Goal: Task Accomplishment & Management: Complete application form

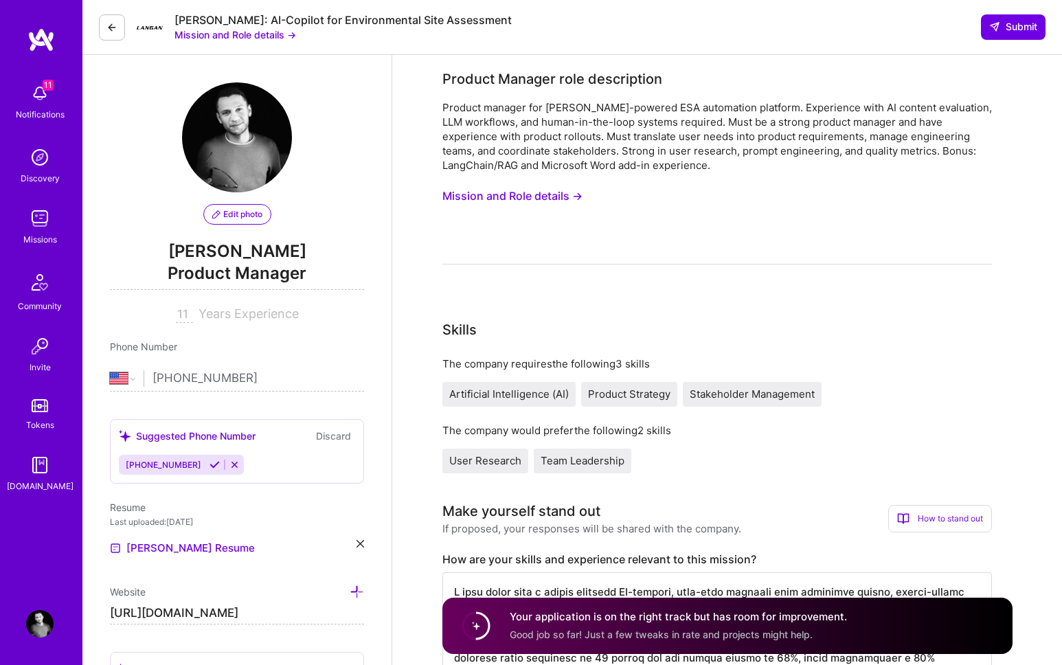
select select "US"
click at [516, 200] on button "Mission and Role details →" at bounding box center [512, 195] width 140 height 25
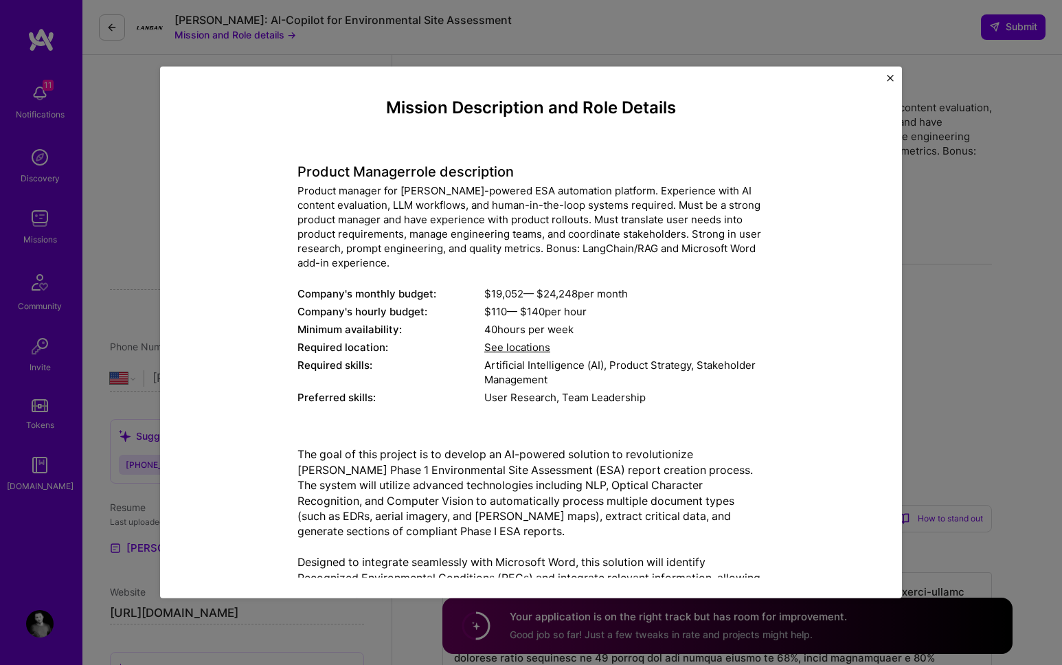
click at [252, 41] on div "Mission Description and Role Details Product Manager role description Product m…" at bounding box center [531, 332] width 1062 height 665
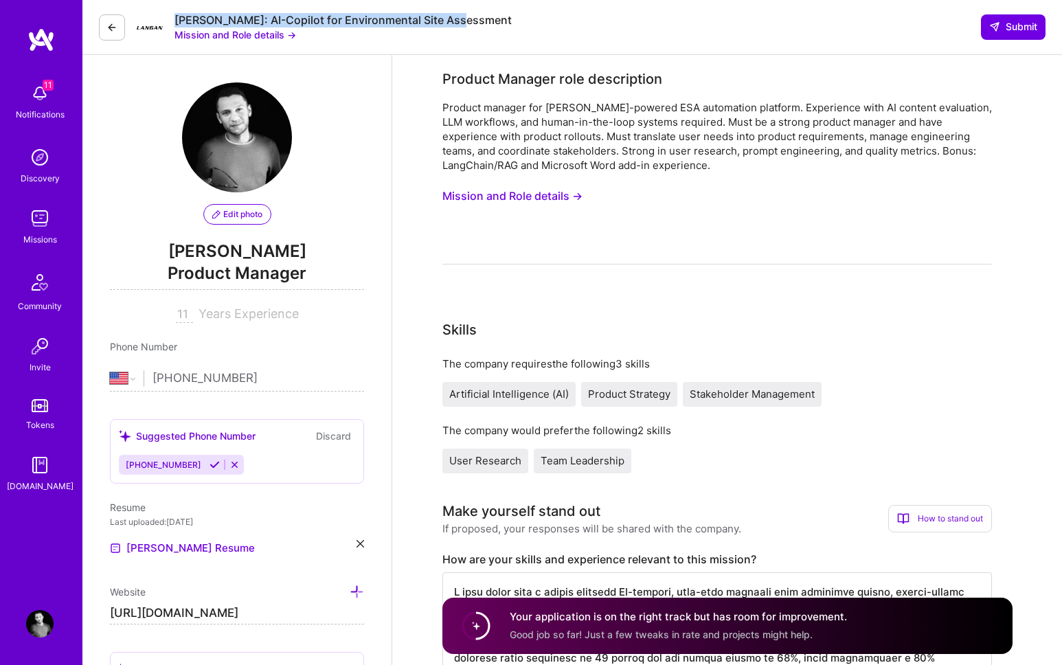
drag, startPoint x: 463, startPoint y: 16, endPoint x: 176, endPoint y: 16, distance: 286.3
click at [176, 16] on div "[PERSON_NAME]: AI-Copilot for Environmental Site Assessment Mission and Role de…" at bounding box center [571, 27] width 979 height 55
copy div "[PERSON_NAME]: AI-Copilot for Environmental Site Assessment"
click at [529, 212] on div "Product manager for [PERSON_NAME]-powered ESA automation platform. Experience w…" at bounding box center [716, 182] width 549 height 164
click at [520, 202] on button "Mission and Role details →" at bounding box center [512, 195] width 140 height 25
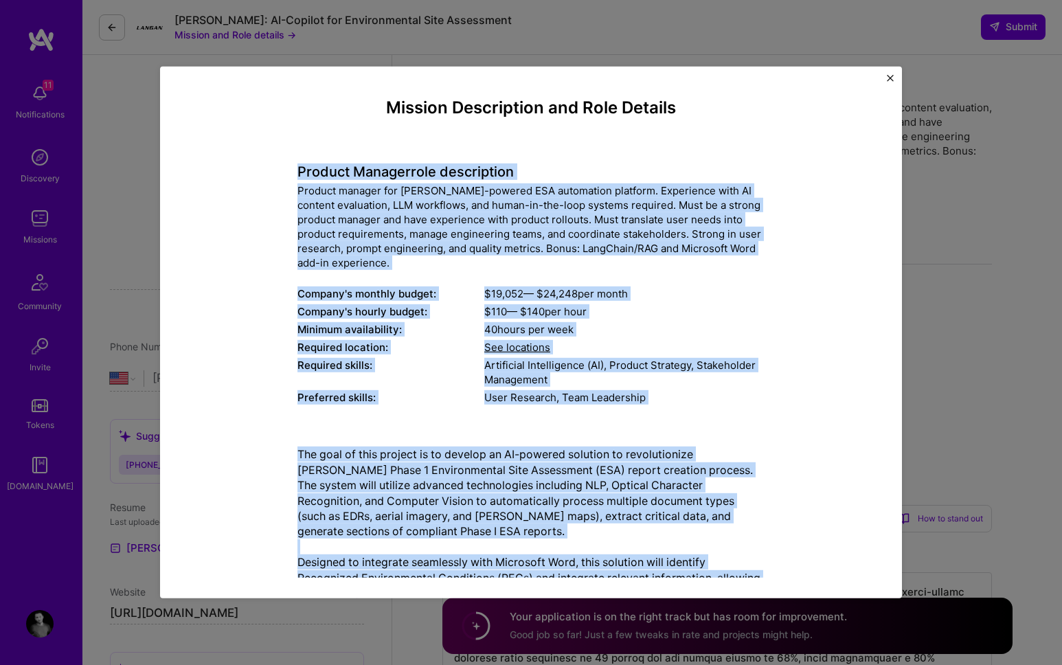
scroll to position [428, 0]
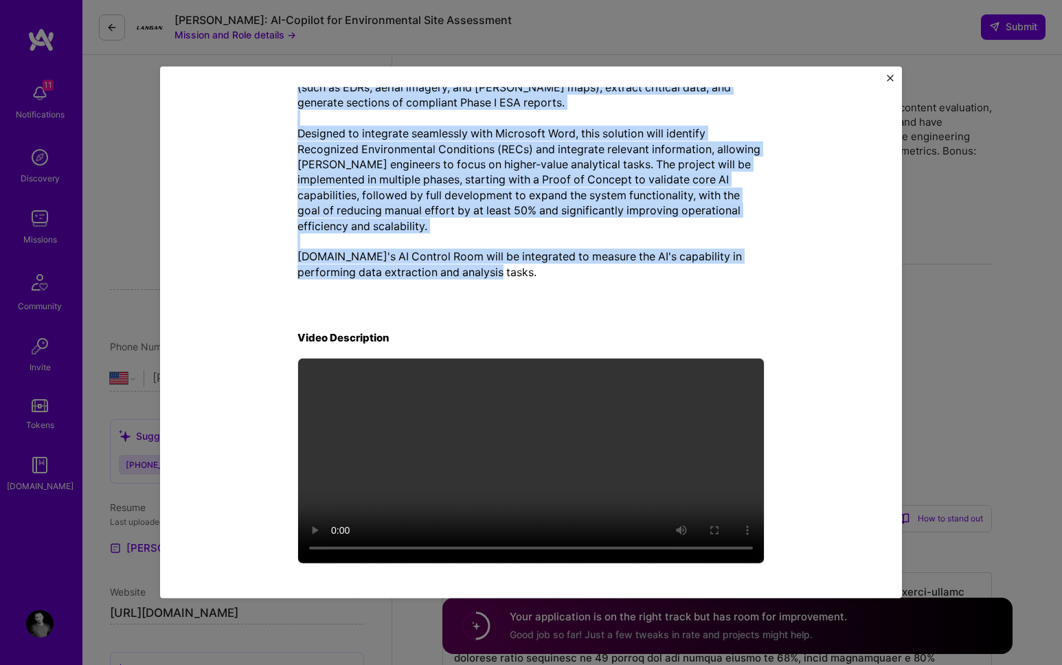
drag, startPoint x: 291, startPoint y: 168, endPoint x: 632, endPoint y: 294, distance: 363.9
click at [632, 294] on div "Mission Description and Role Details Product Manager role description Product m…" at bounding box center [530, 118] width 467 height 897
copy div "Loremip Dolorsi amet consectetur Adipisc elitsed doe Tempor'i UT-laboree DOL ma…"
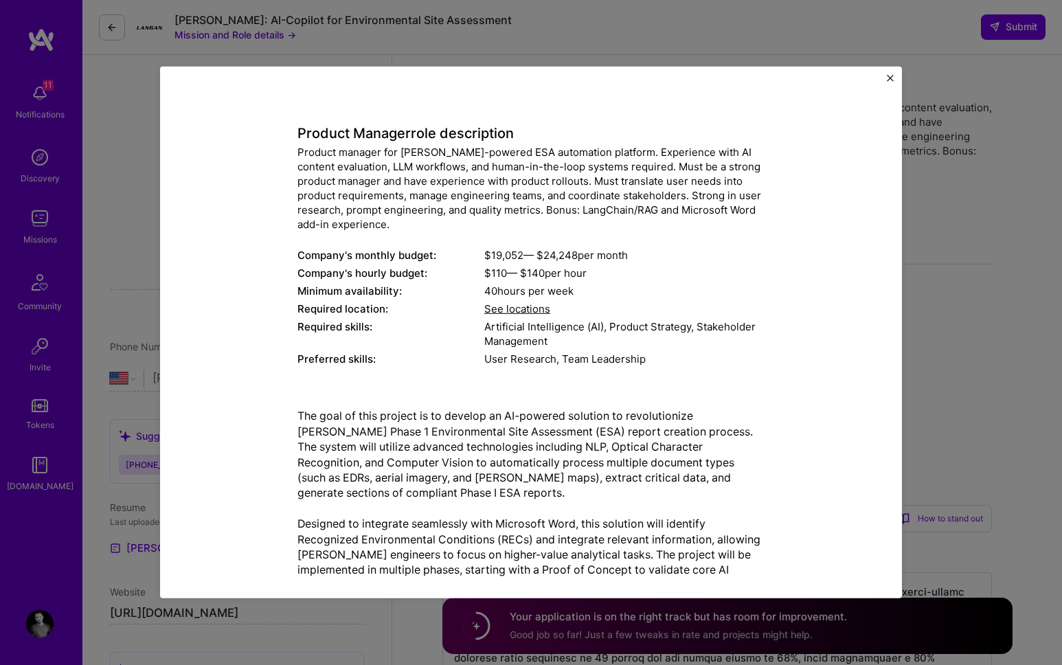
click at [523, 395] on div "Mission Description and Role Details Product Manager role description Product m…" at bounding box center [530, 508] width 467 height 897
click at [575, 409] on p "The goal of this project is to develop an AI-powered solution to revolutionize …" at bounding box center [530, 539] width 467 height 262
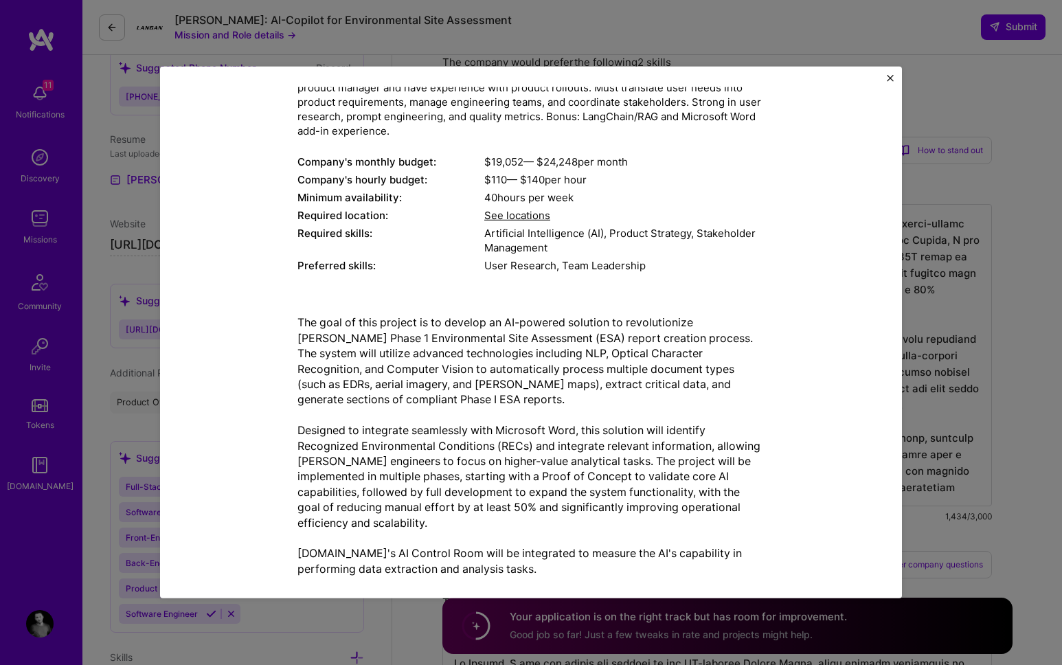
scroll to position [0, 0]
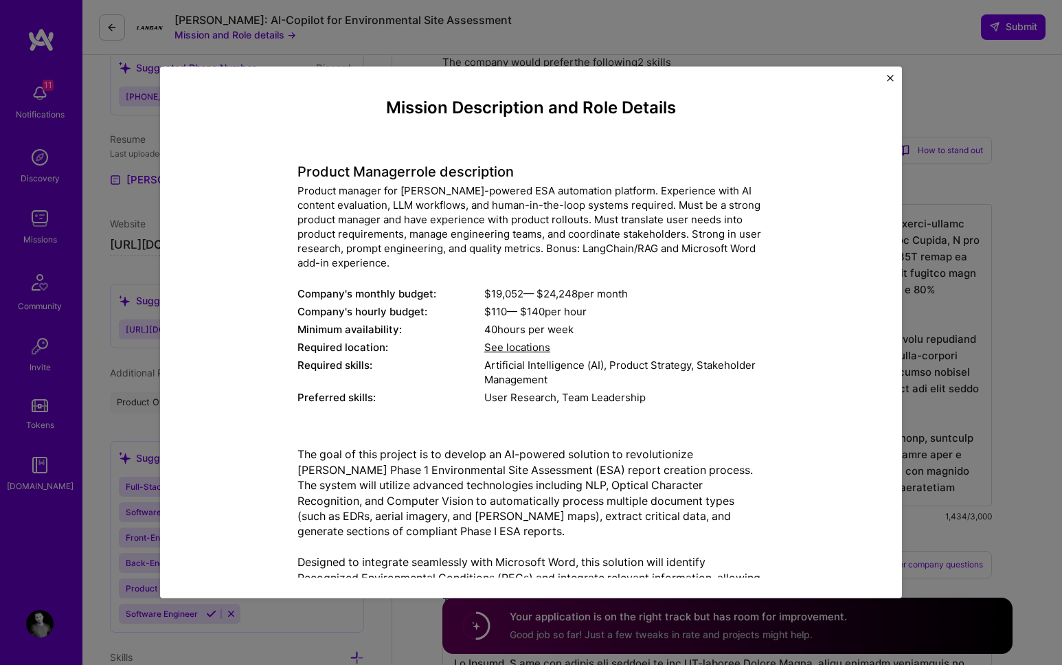
click at [960, 264] on div "Mission Description and Role Details Product Manager role description Product m…" at bounding box center [531, 332] width 1062 height 665
click at [885, 79] on div "Mission Description and Role Details Product Manager role description Product m…" at bounding box center [531, 332] width 742 height 531
click at [888, 77] on img "Close" at bounding box center [889, 78] width 7 height 7
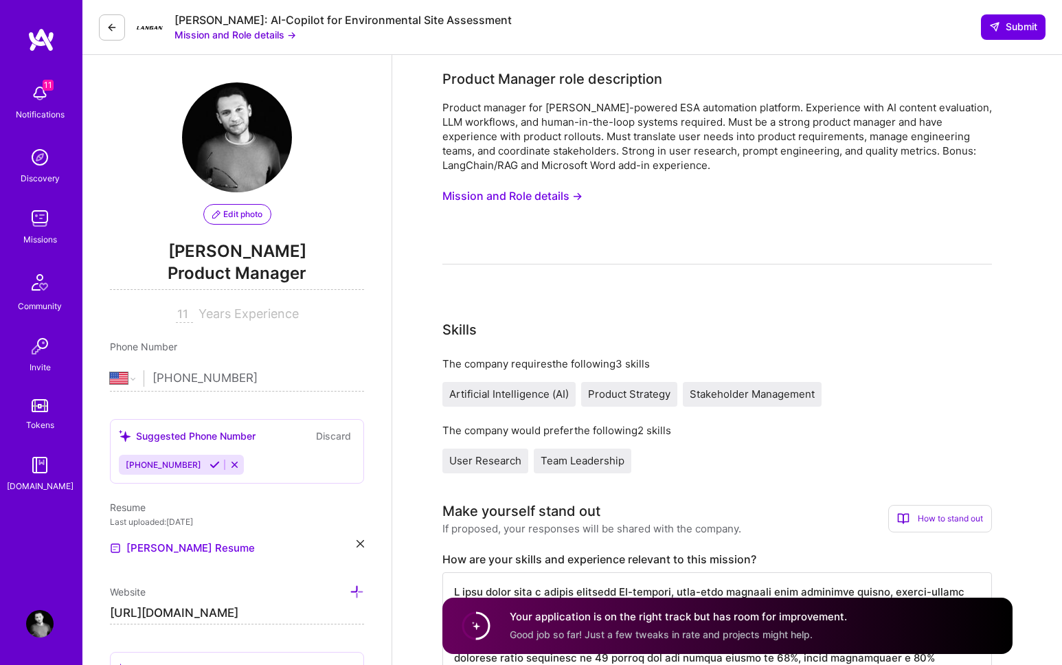
click at [214, 34] on button "Mission and Role details →" at bounding box center [235, 34] width 122 height 14
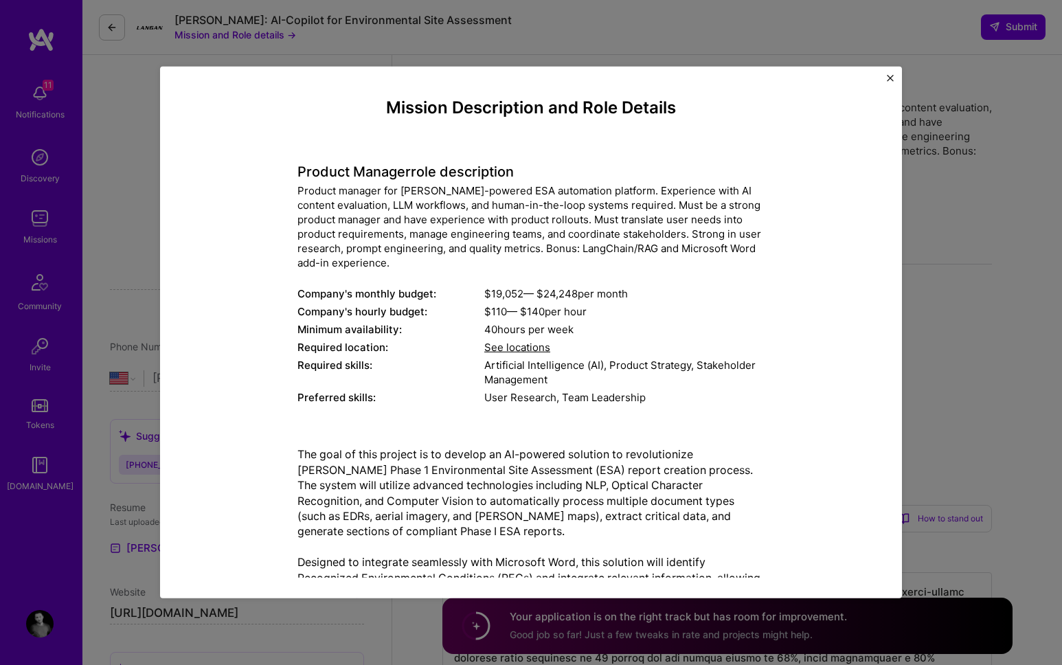
click at [117, 113] on div "Mission Description and Role Details Product Manager role description Product m…" at bounding box center [531, 332] width 1062 height 665
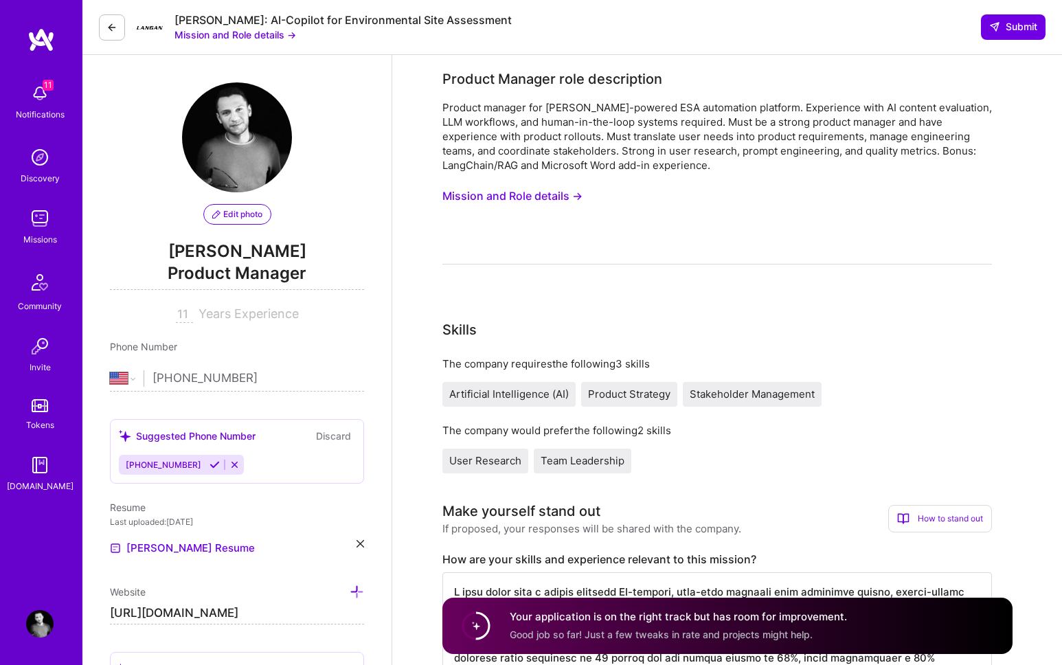
click at [117, 22] on button at bounding box center [112, 27] width 26 height 26
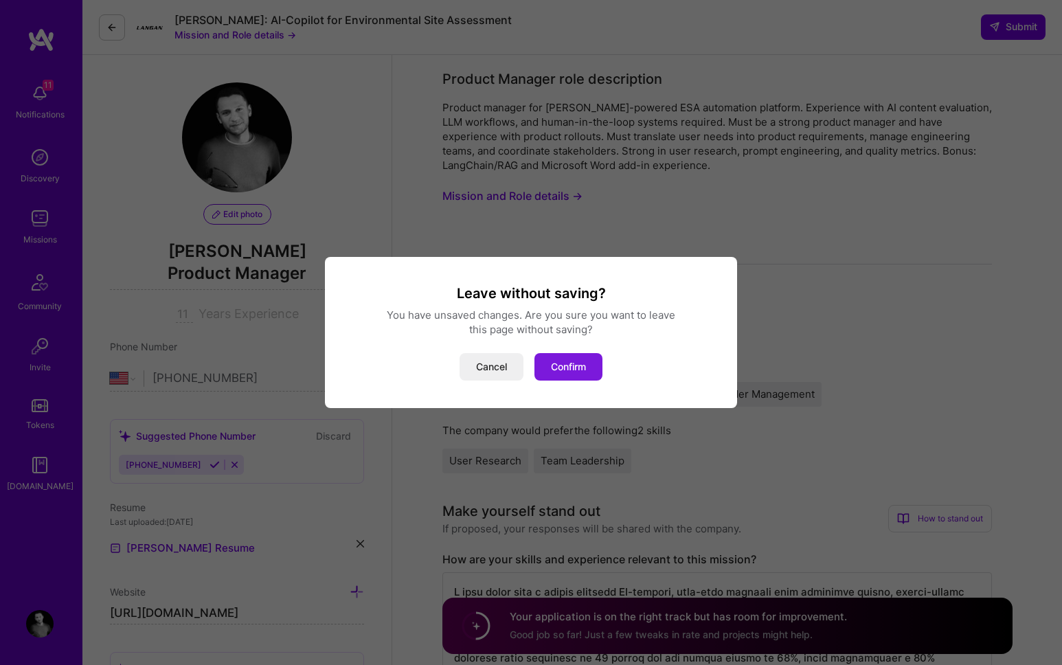
click at [553, 366] on button "Confirm" at bounding box center [568, 366] width 68 height 27
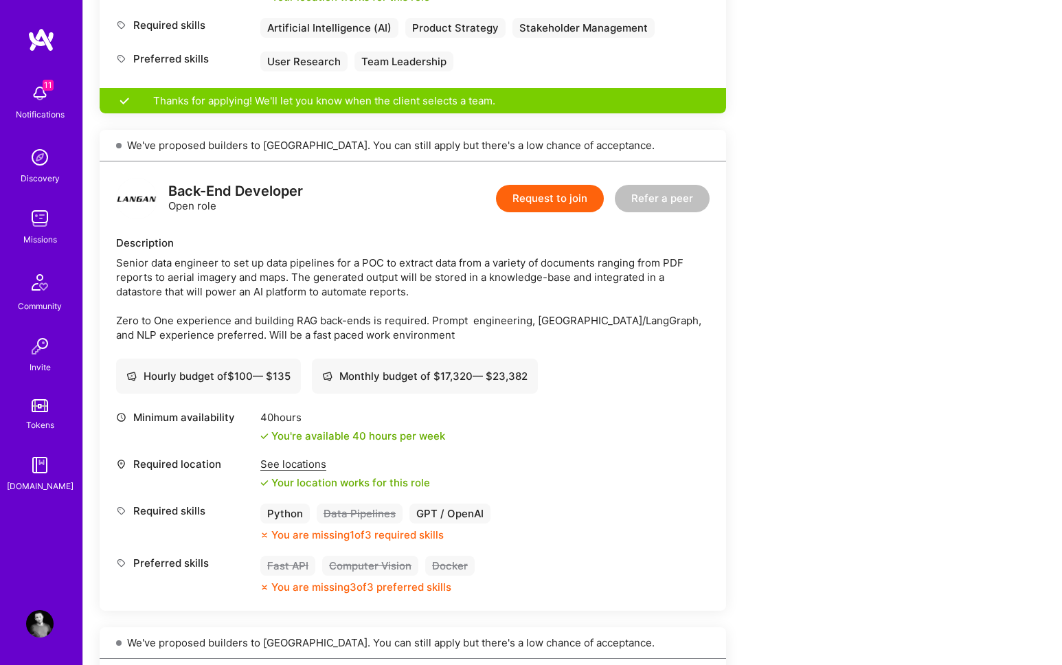
scroll to position [665, 0]
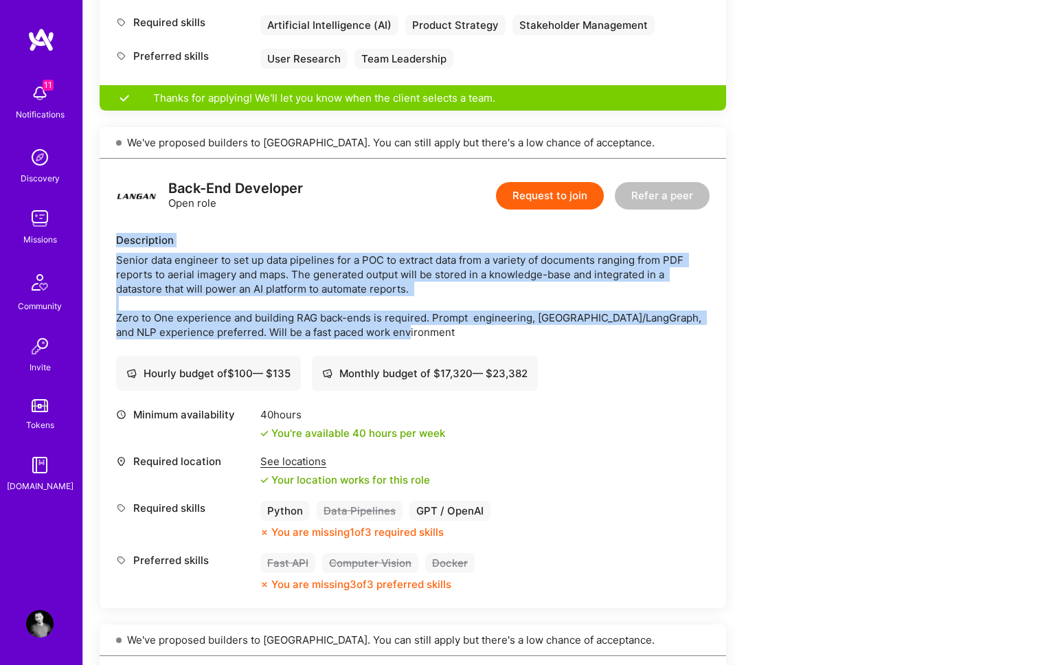
drag, startPoint x: 117, startPoint y: 239, endPoint x: 578, endPoint y: 335, distance: 471.3
click at [578, 335] on div "Description Senior data engineer to set up data pipelines for a POC to extract …" at bounding box center [412, 286] width 593 height 106
copy div "Description Senior data engineer to set up data pipelines for a POC to extract …"
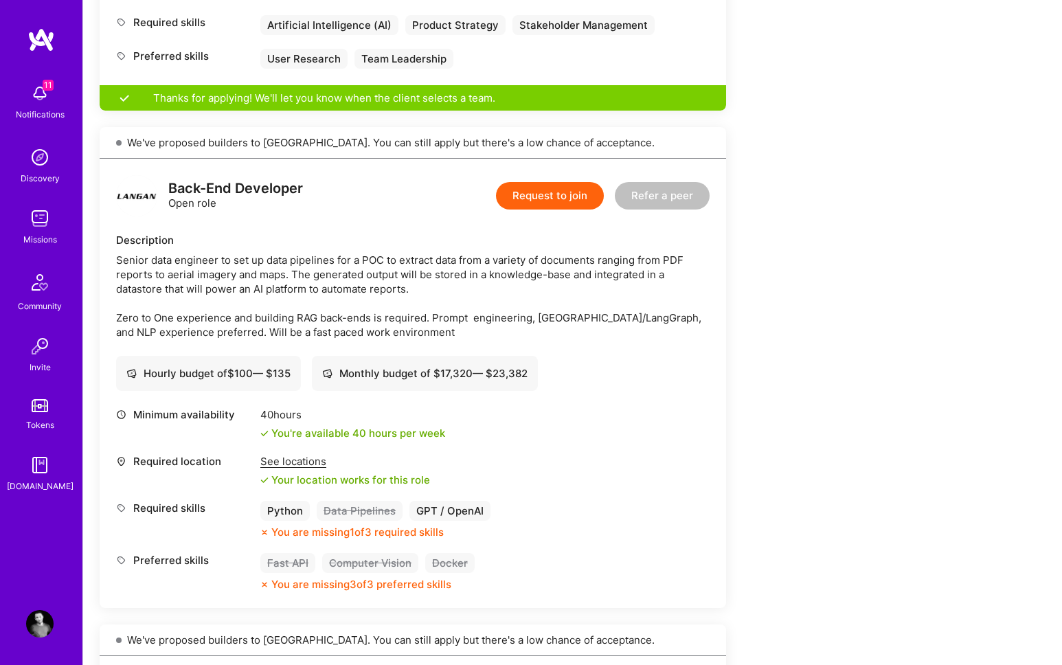
click at [601, 342] on div "Back-End Developer Open role Request to join Refer a peer Description Senior da…" at bounding box center [413, 383] width 626 height 449
click at [126, 250] on div "Description Senior data engineer to set up data pipelines for a POC to extract …" at bounding box center [412, 286] width 593 height 106
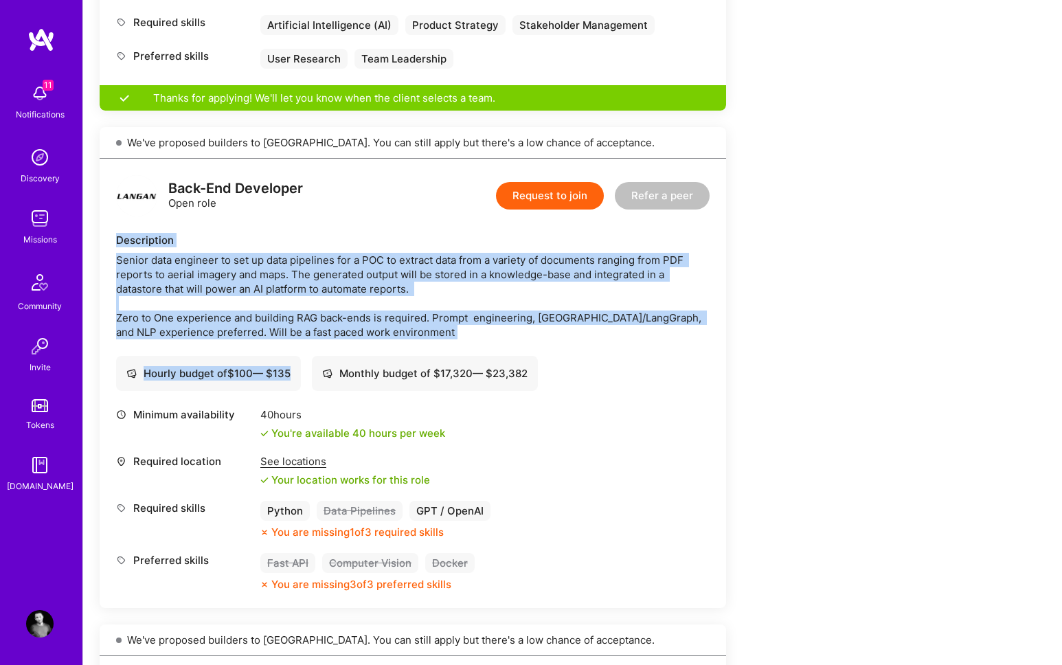
drag, startPoint x: 115, startPoint y: 237, endPoint x: 533, endPoint y: 332, distance: 428.9
click at [541, 339] on div "Back-End Developer Open role Request to join Refer a peer Description Senior da…" at bounding box center [413, 383] width 626 height 449
copy div "Description Senior data engineer to set up data pipelines for a POC to extract …"
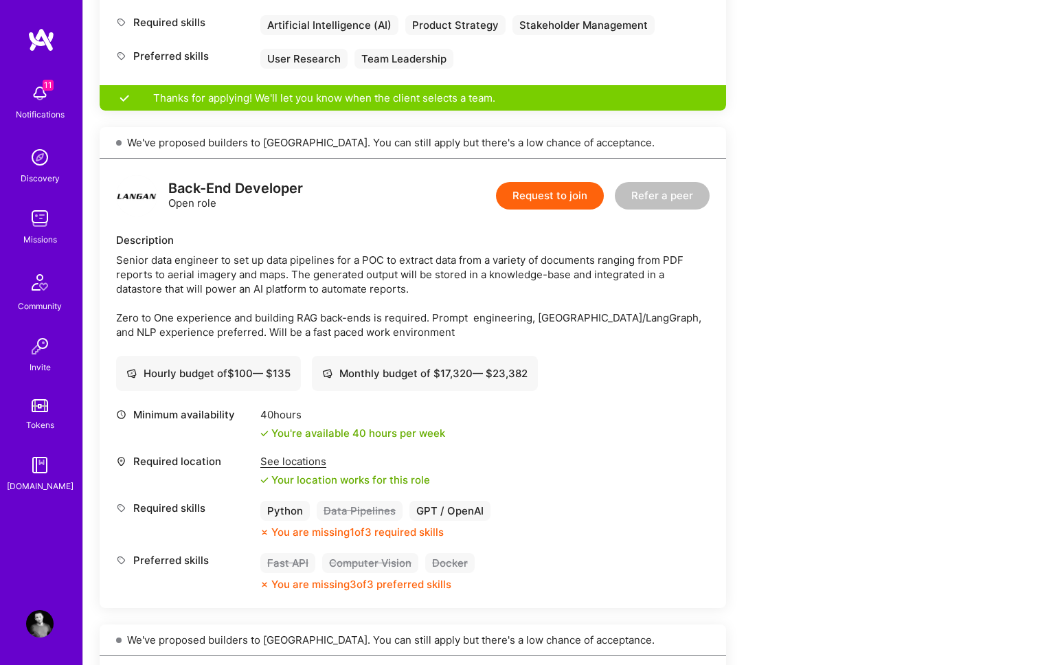
click at [532, 330] on div "Senior data engineer to set up data pipelines for a POC to extract data from a …" at bounding box center [412, 296] width 593 height 87
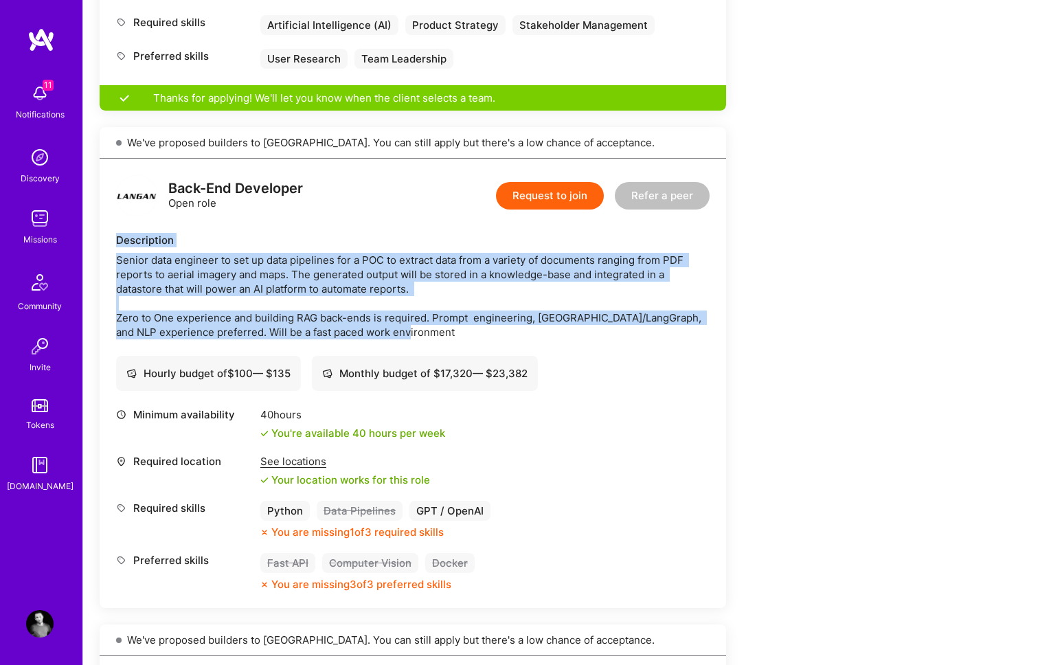
drag, startPoint x: 441, startPoint y: 329, endPoint x: 110, endPoint y: 242, distance: 342.2
click at [110, 242] on div "Back-End Developer Open role Request to join Refer a peer Description Senior da…" at bounding box center [413, 383] width 626 height 449
copy div "Description Senior data engineer to set up data pipelines for a POC to extract …"
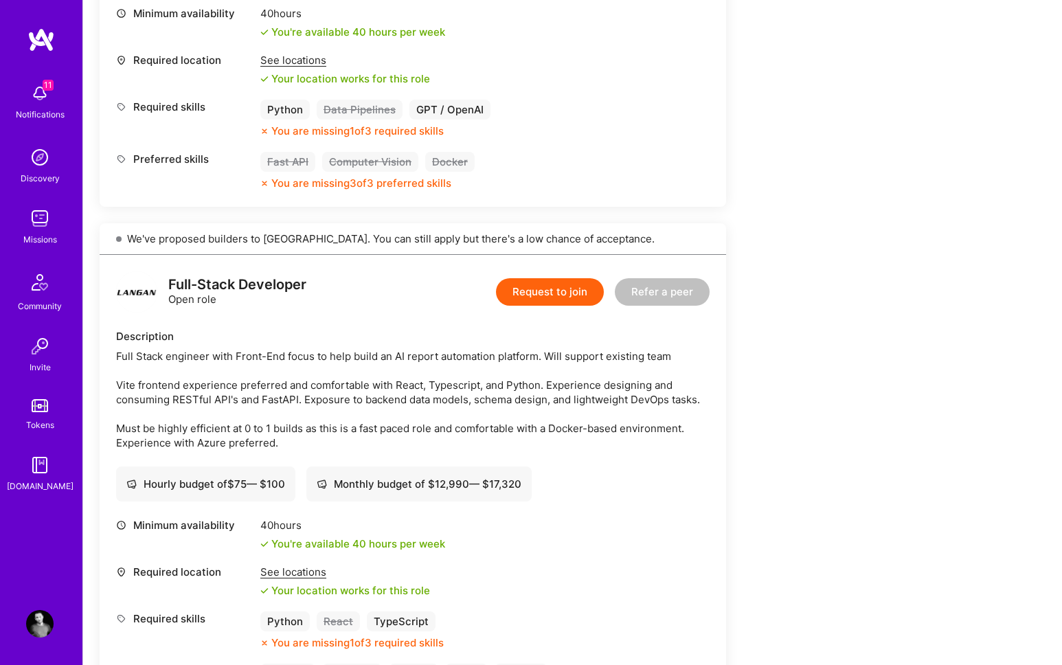
scroll to position [1143, 0]
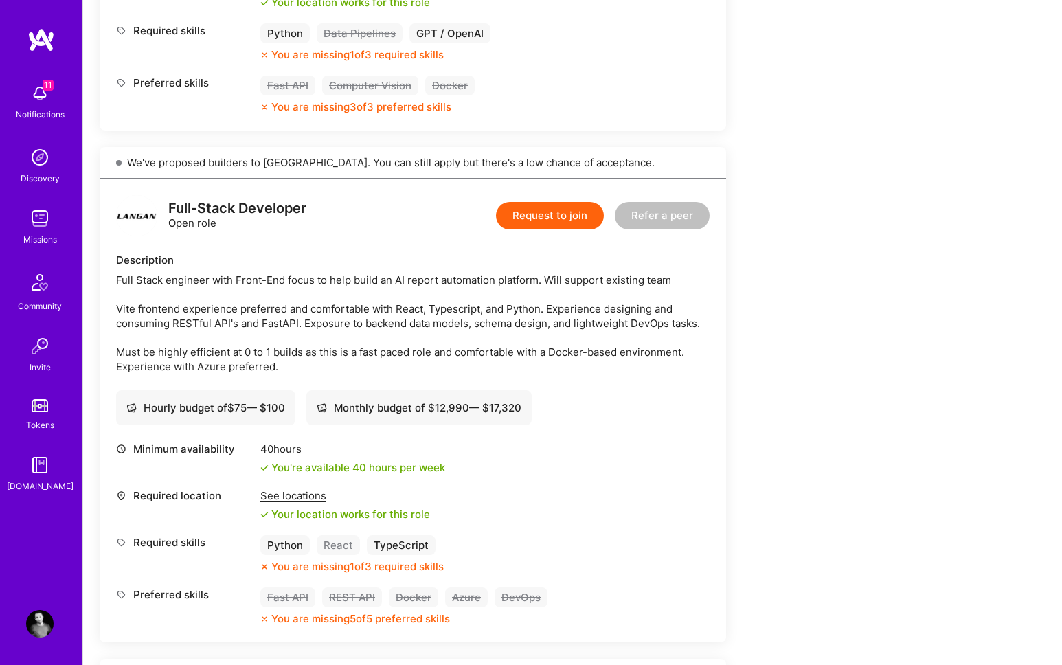
drag, startPoint x: 116, startPoint y: 279, endPoint x: 319, endPoint y: 373, distance: 224.0
click at [319, 373] on div "Full Stack engineer with Front-End focus to help build an AI report automation …" at bounding box center [412, 323] width 593 height 101
copy div "Full Stack engineer with Front-End focus to help build an AI report automation …"
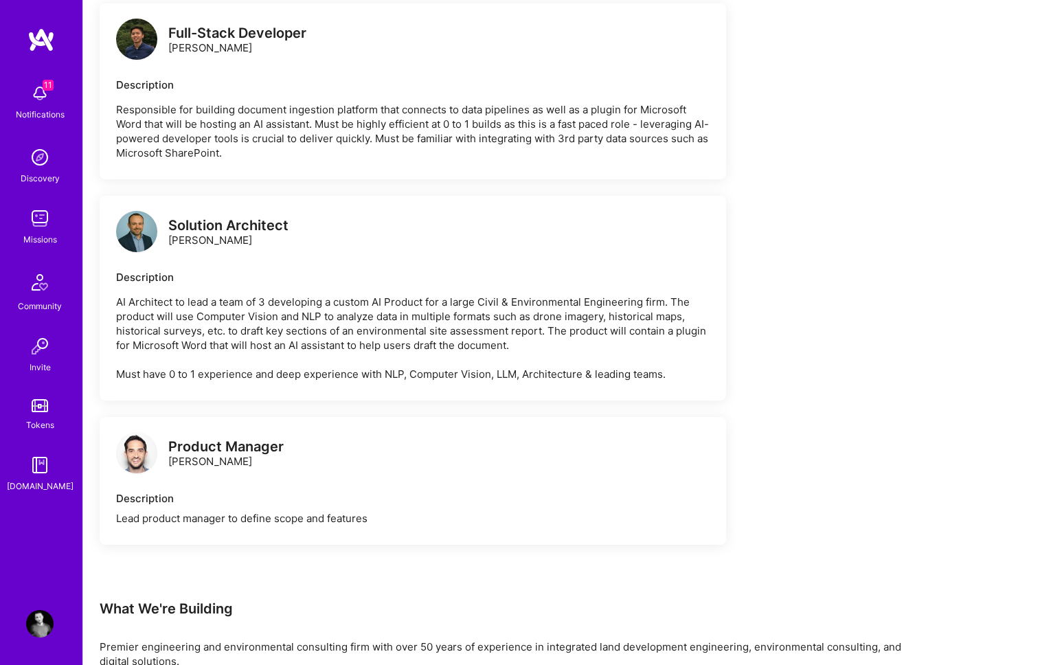
scroll to position [2016, 0]
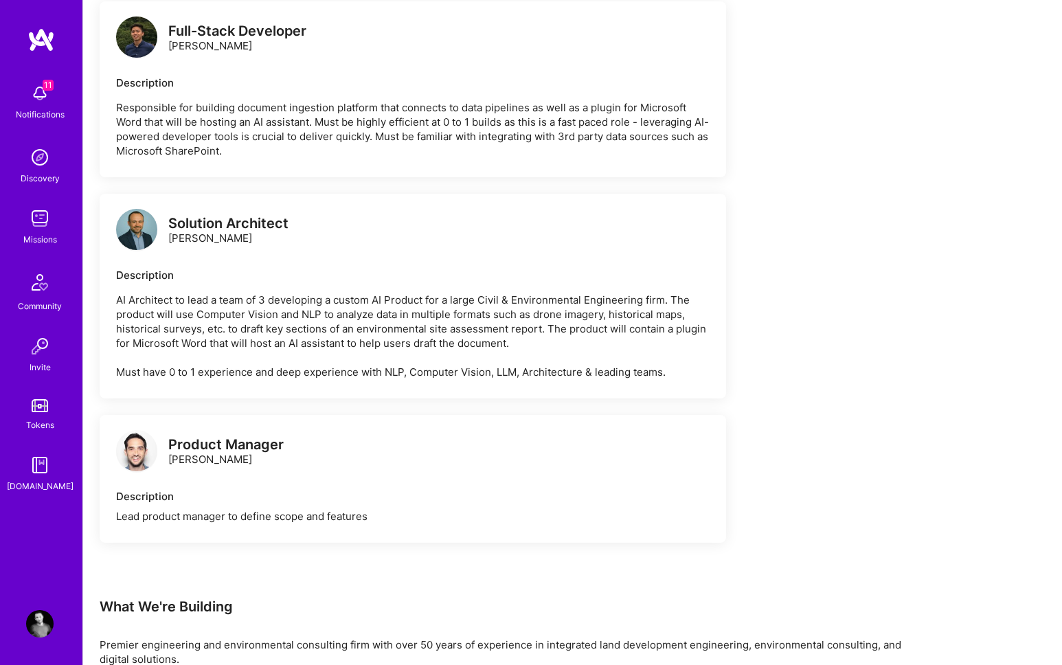
click at [248, 334] on p "AI Architect to lead a team of 3 developing a custom AI Product for a large Civ…" at bounding box center [412, 336] width 593 height 87
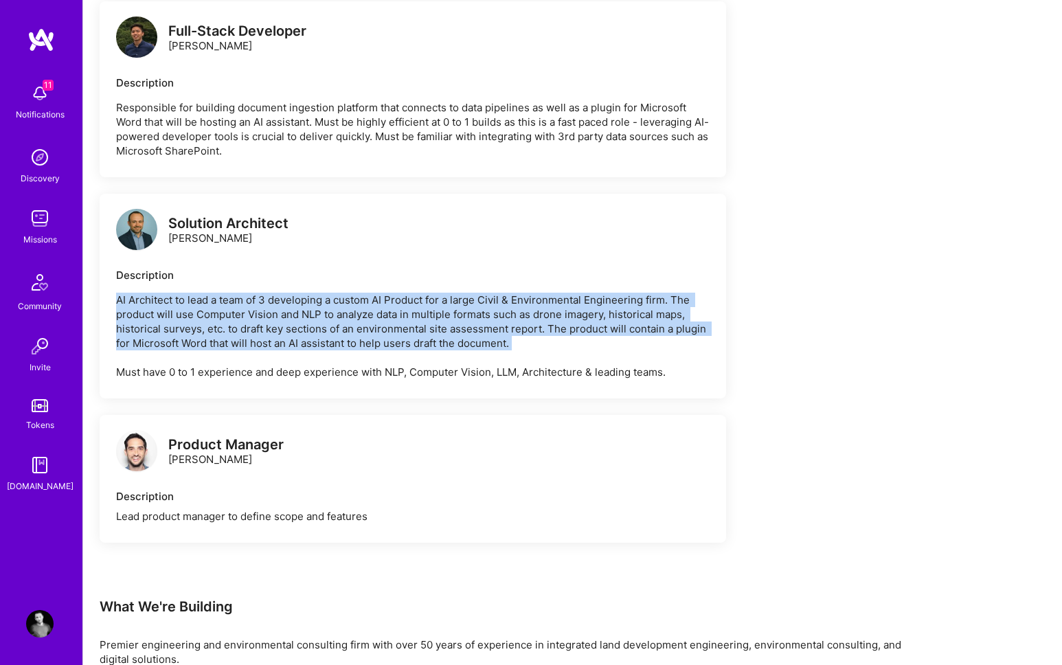
click at [248, 334] on p "AI Architect to lead a team of 3 developing a custom AI Product for a large Civ…" at bounding box center [412, 336] width 593 height 87
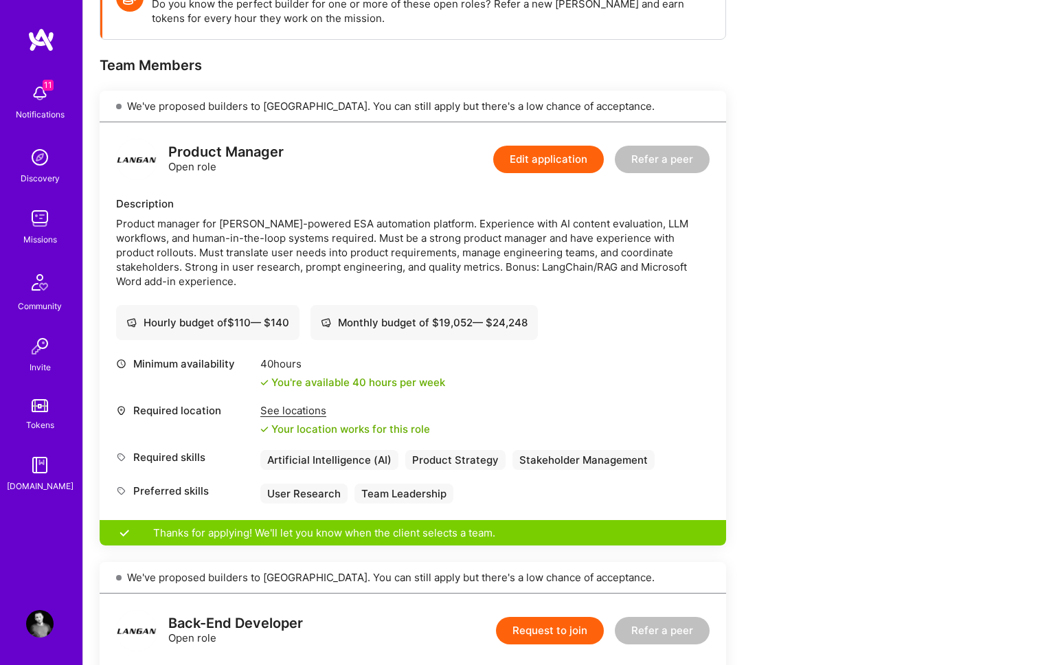
scroll to position [207, 0]
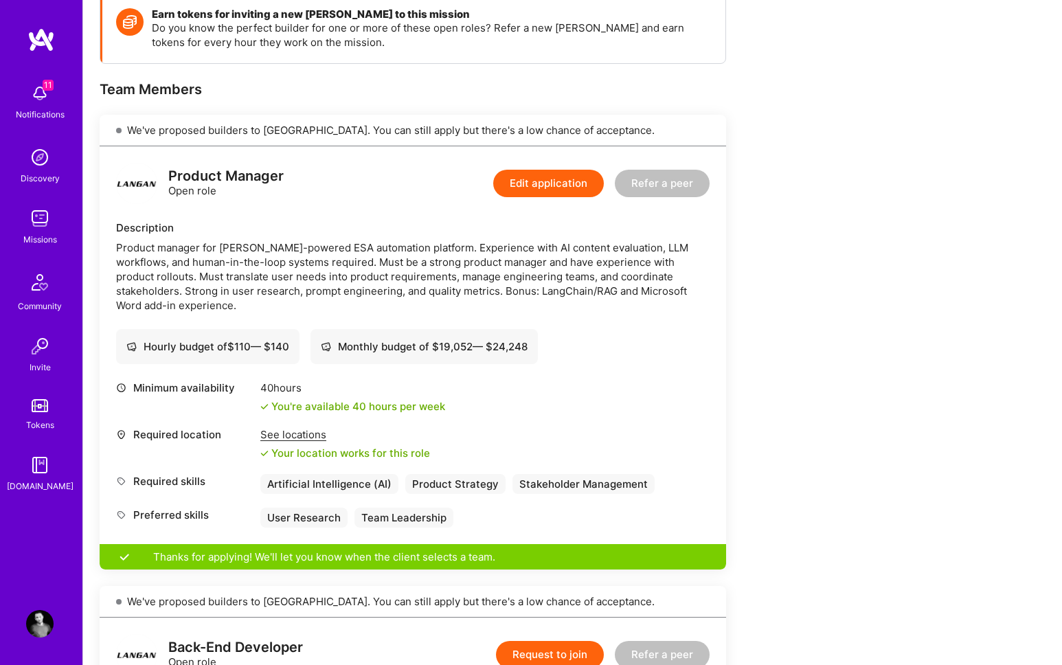
click at [236, 284] on div "Product manager for [PERSON_NAME]-powered ESA automation platform. Experience w…" at bounding box center [412, 276] width 593 height 72
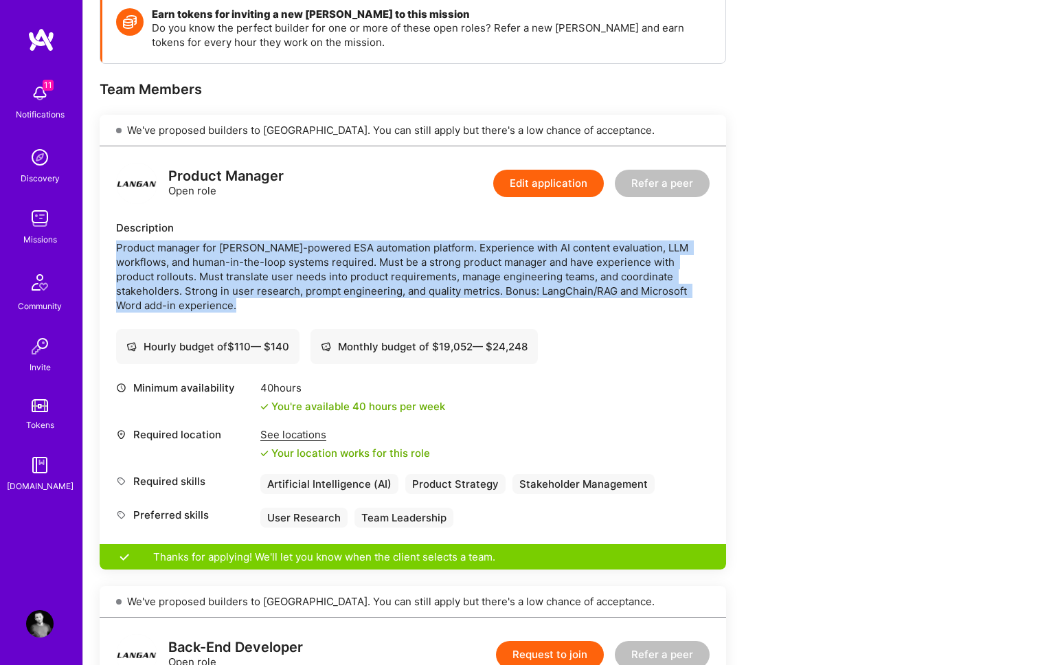
click at [236, 284] on div "Product manager for [PERSON_NAME]-powered ESA automation platform. Experience w…" at bounding box center [412, 276] width 593 height 72
copy div "Product manager for [PERSON_NAME]-powered ESA automation platform. Experience w…"
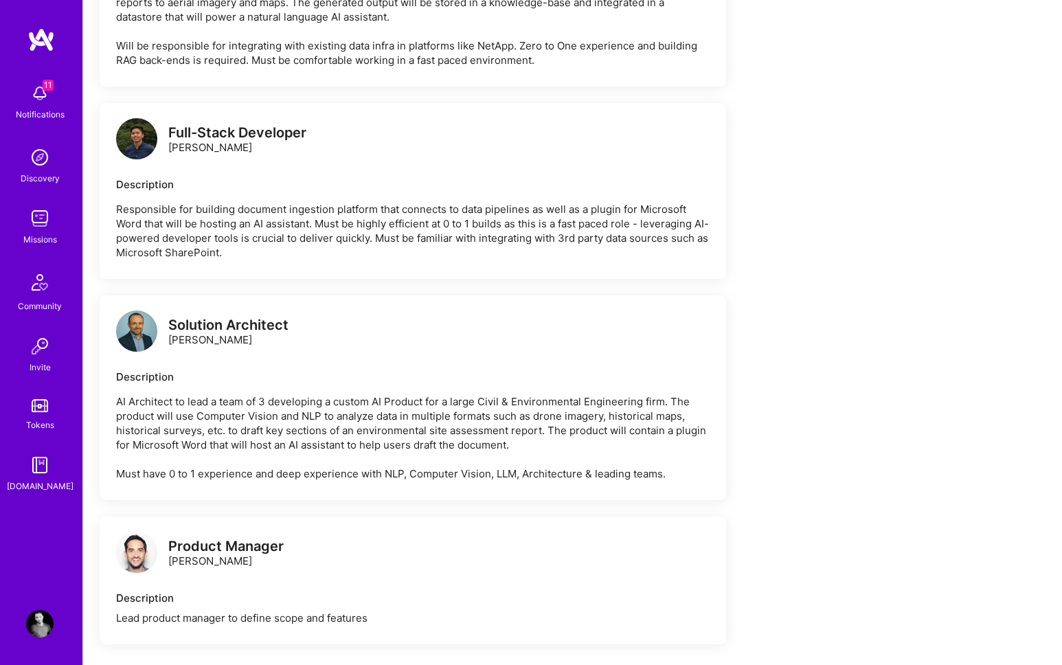
scroll to position [1937, 0]
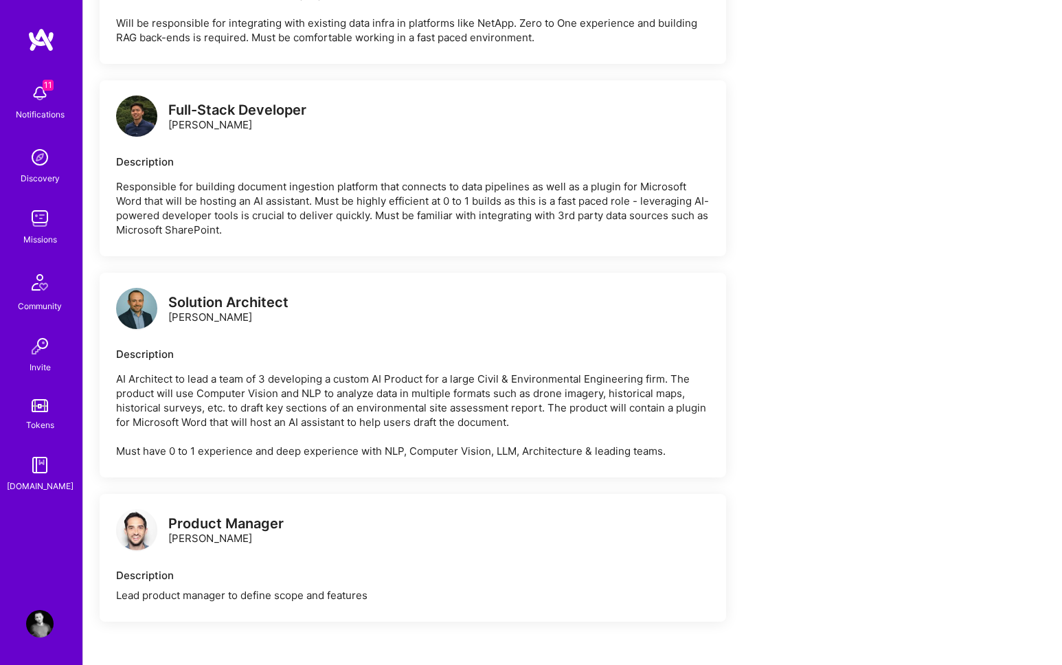
click at [377, 394] on p "AI Architect to lead a team of 3 developing a custom AI Product for a large Civ…" at bounding box center [412, 414] width 593 height 87
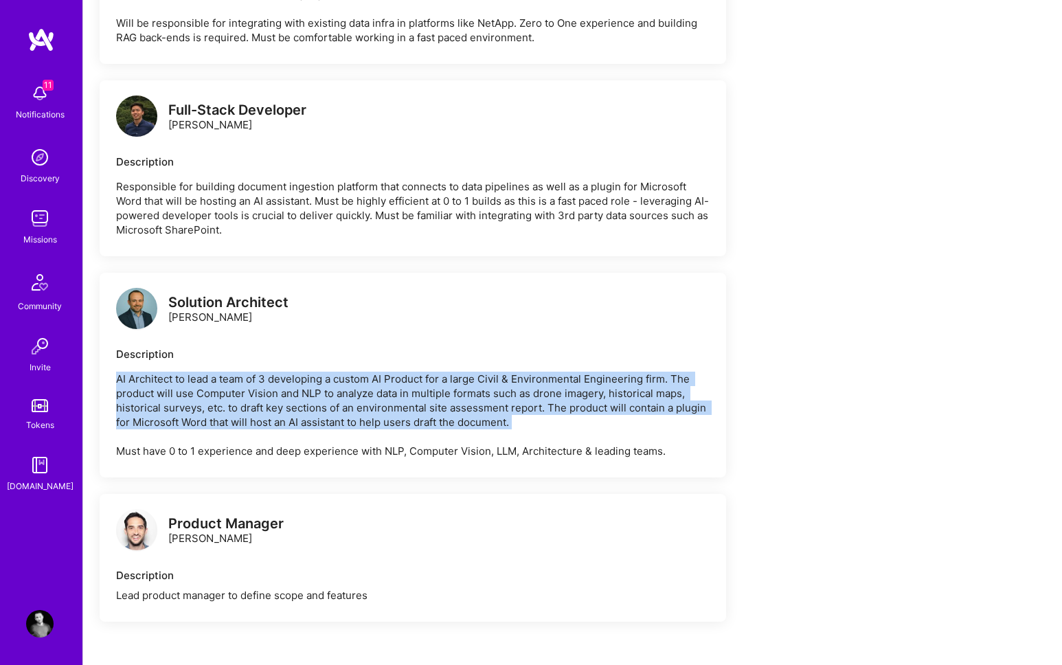
click at [377, 394] on p "AI Architect to lead a team of 3 developing a custom AI Product for a large Civ…" at bounding box center [412, 414] width 593 height 87
click at [417, 402] on p "AI Architect to lead a team of 3 developing a custom AI Product for a large Civ…" at bounding box center [412, 414] width 593 height 87
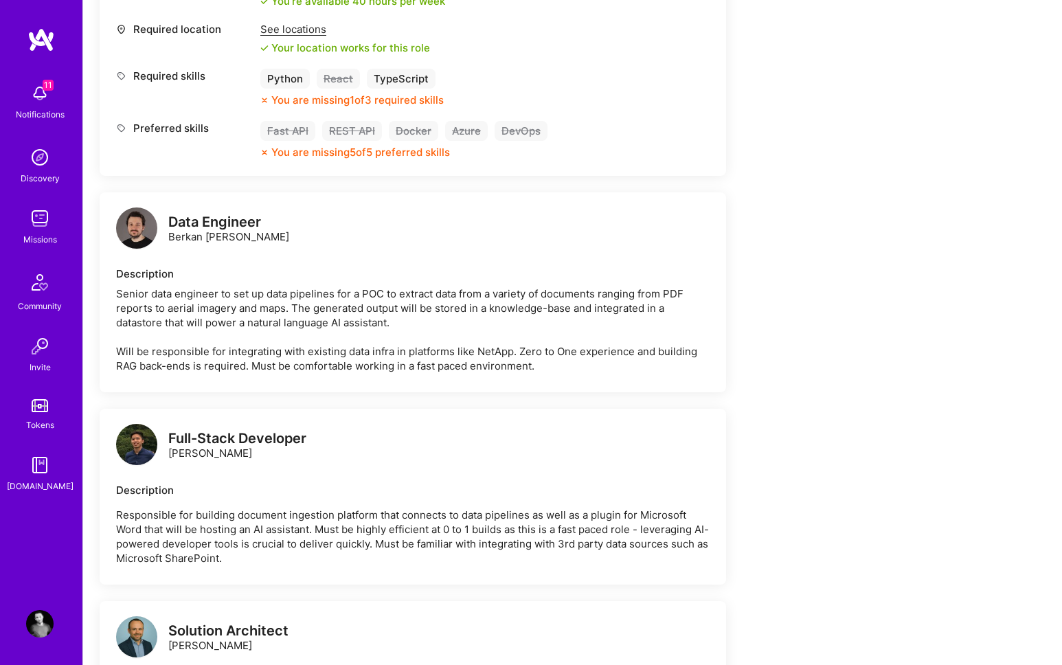
scroll to position [1752, 0]
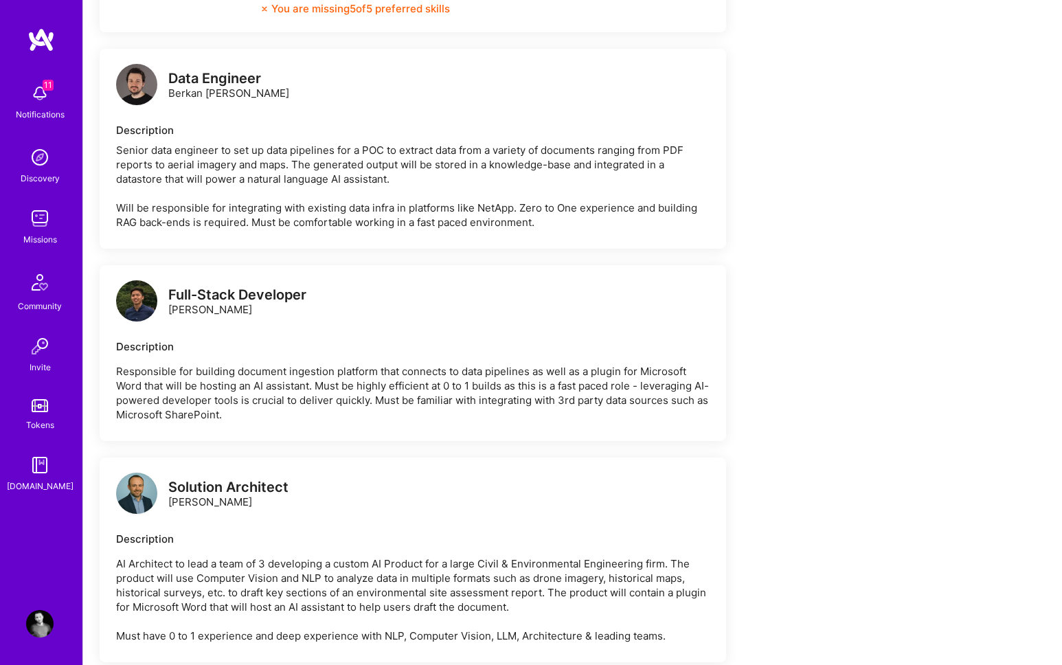
click at [192, 87] on div "Data Engineer [PERSON_NAME] [PERSON_NAME]" at bounding box center [228, 85] width 121 height 29
copy div "Berkan [PERSON_NAME]"
click at [393, 378] on p "Responsible for building document ingestion platform that connects to data pipe…" at bounding box center [412, 393] width 593 height 58
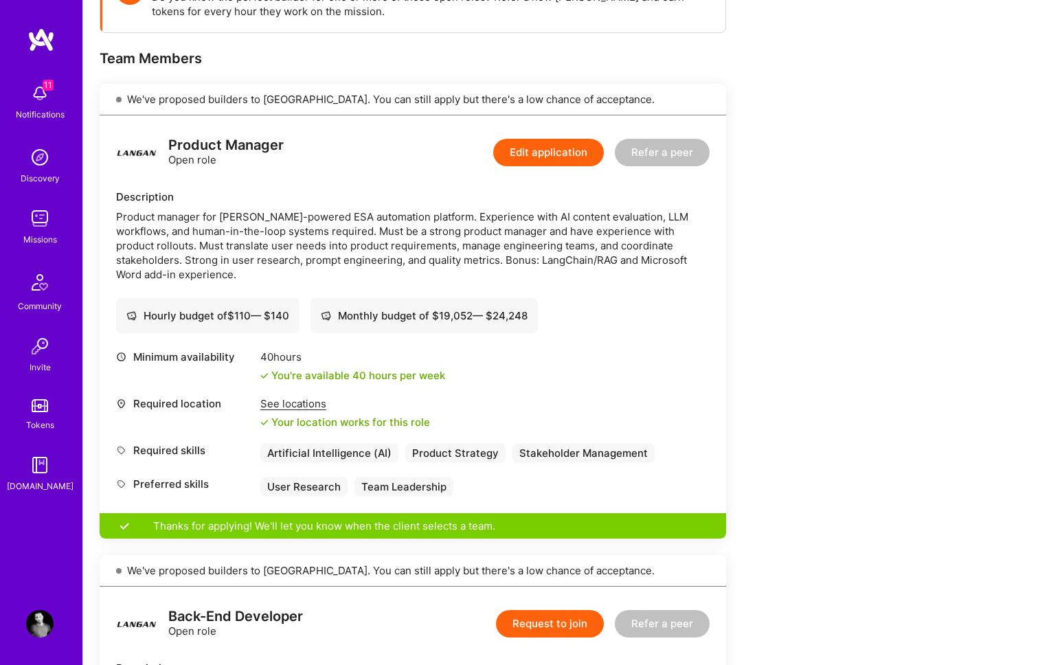
scroll to position [0, 0]
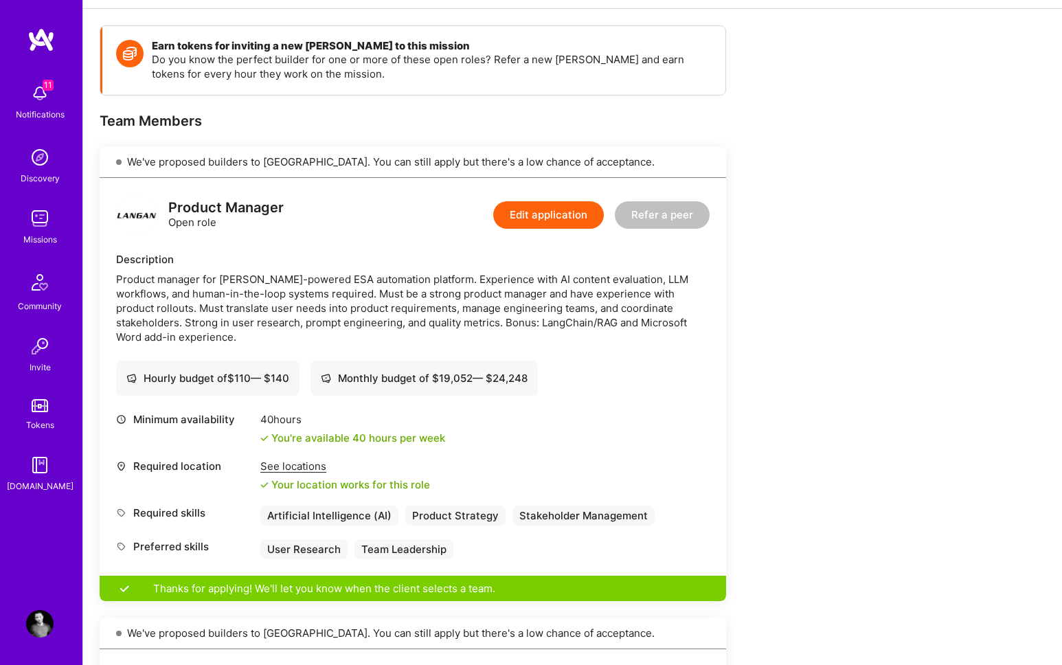
click at [295, 326] on div "Product manager for [PERSON_NAME]-powered ESA automation platform. Experience w…" at bounding box center [412, 308] width 593 height 72
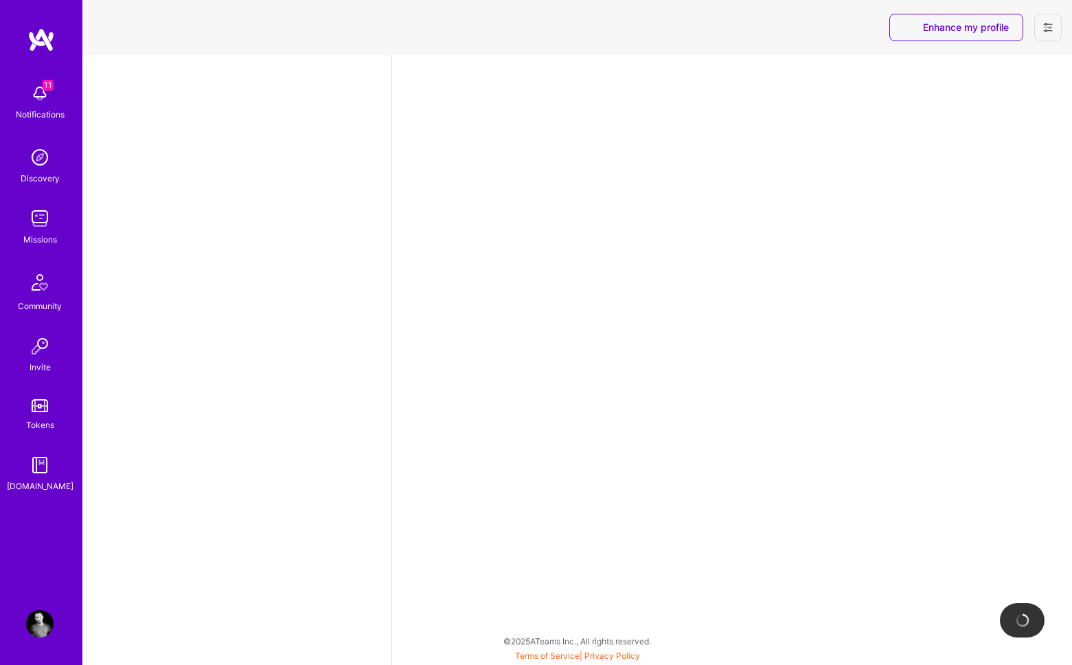
select select "US"
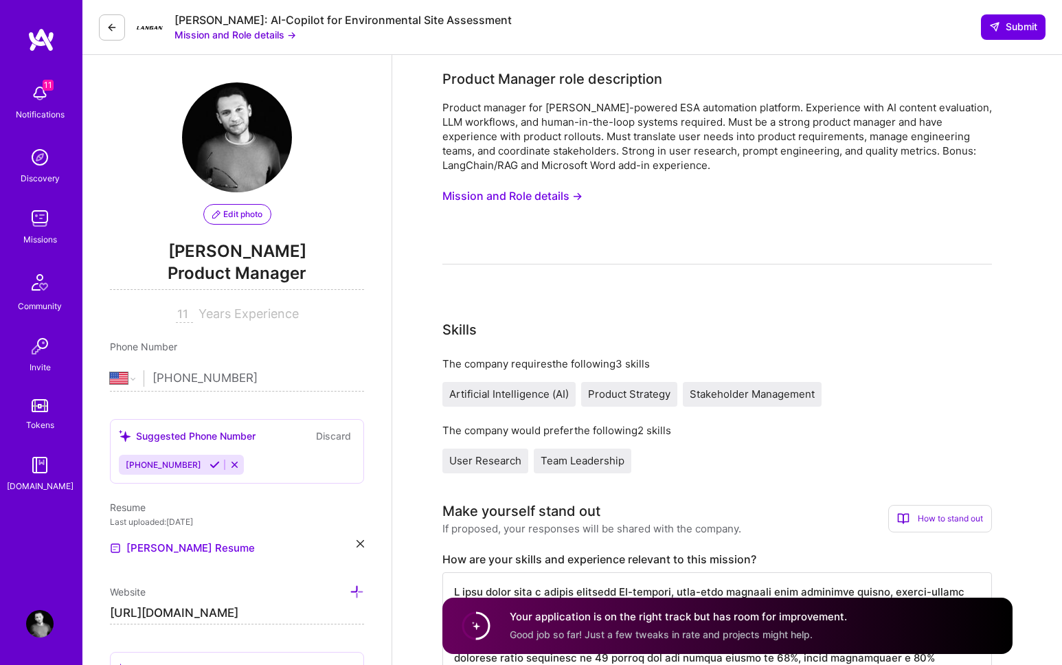
click at [529, 198] on button "Mission and Role details →" at bounding box center [512, 195] width 140 height 25
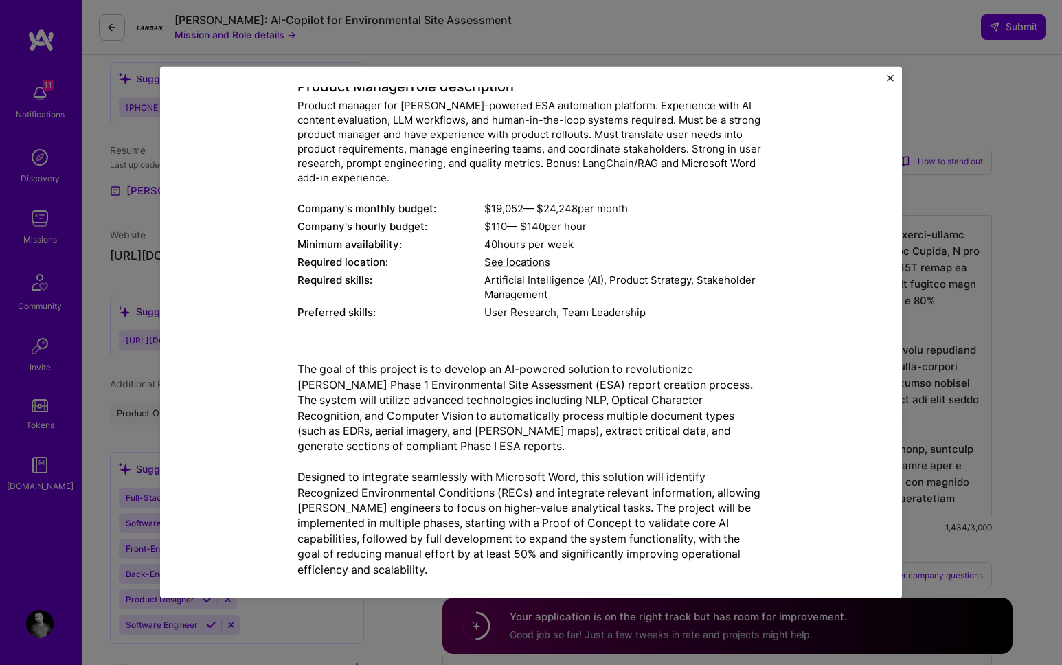
scroll to position [88, 0]
